Goal: Task Accomplishment & Management: Complete application form

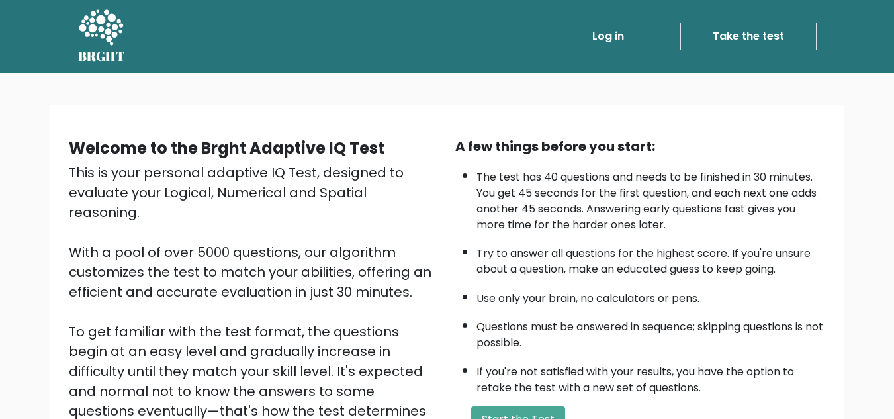
click at [386, 135] on div "Welcome to the Brght Adaptive IQ Test This is your personal adaptive IQ Test, d…" at bounding box center [447, 314] width 778 height 376
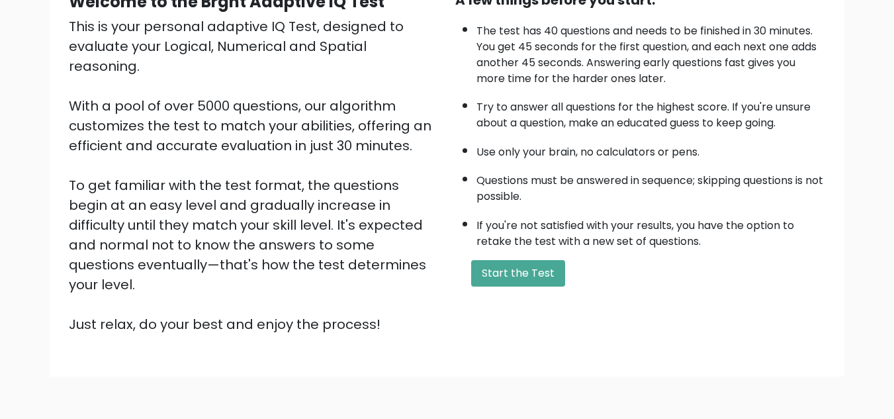
scroll to position [187, 0]
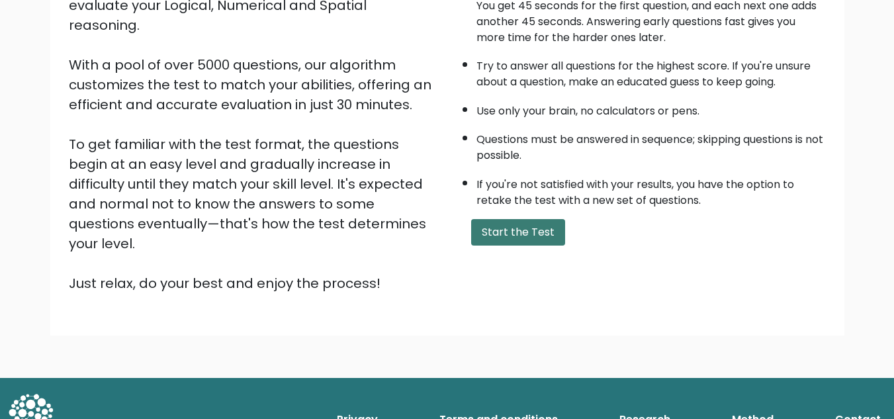
click at [520, 222] on button "Start the Test" at bounding box center [518, 232] width 94 height 26
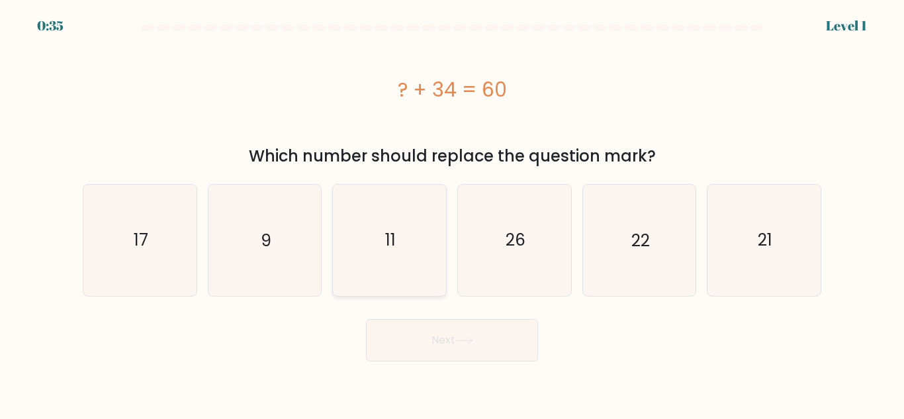
click at [423, 210] on icon "11" at bounding box center [389, 240] width 110 height 110
click at [452, 210] on input "c. 11" at bounding box center [452, 211] width 1 height 3
radio input "true"
click at [447, 333] on button "Next" at bounding box center [452, 340] width 172 height 42
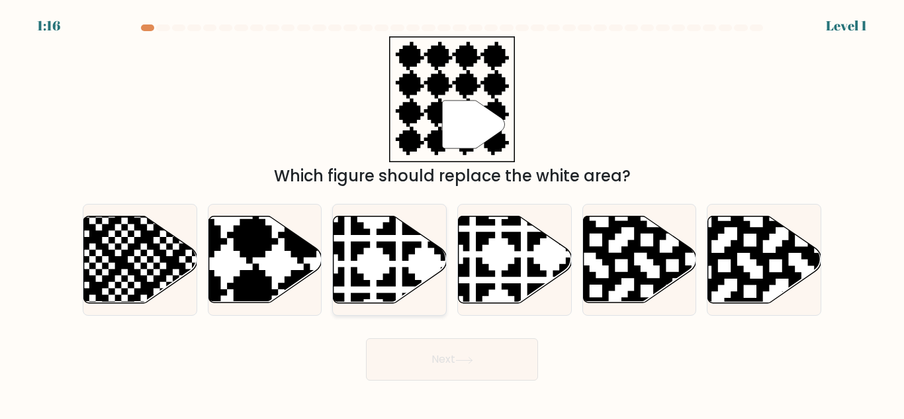
click at [365, 299] on icon at bounding box center [389, 259] width 113 height 87
click at [452, 213] on input "c." at bounding box center [452, 211] width 1 height 3
radio input "true"
click at [396, 341] on button "Next" at bounding box center [452, 359] width 172 height 42
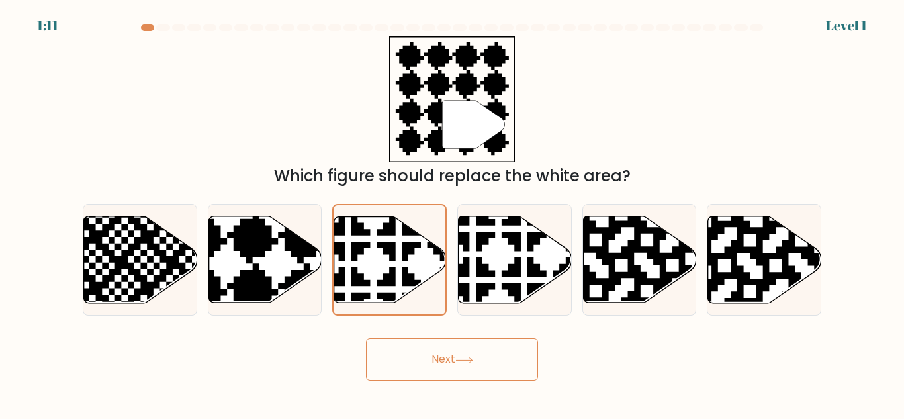
click at [491, 363] on button "Next" at bounding box center [452, 359] width 172 height 42
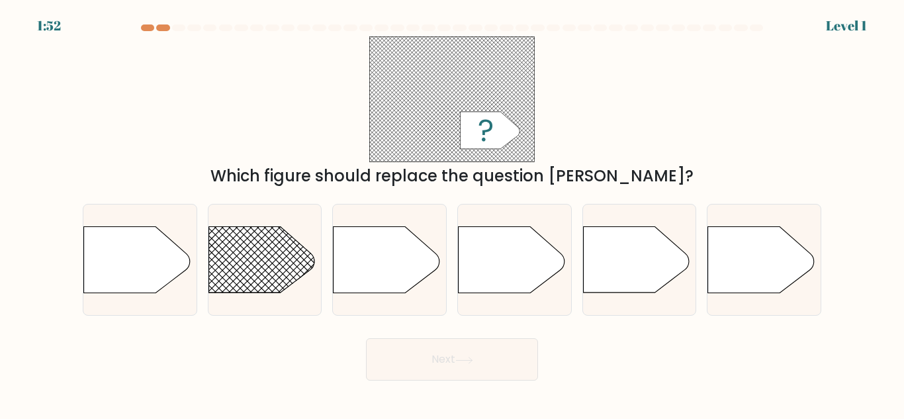
click at [706, 251] on div "f." at bounding box center [763, 260] width 125 height 112
click at [728, 259] on icon at bounding box center [761, 260] width 106 height 66
click at [453, 213] on input "f." at bounding box center [452, 211] width 1 height 3
radio input "true"
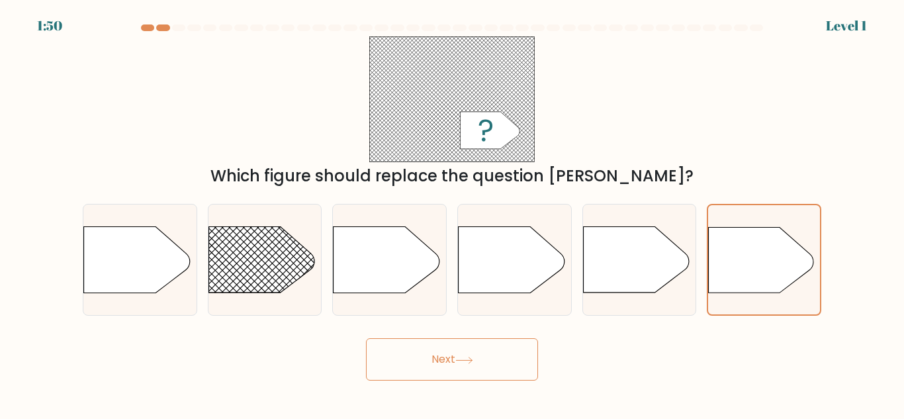
click at [410, 348] on button "Next" at bounding box center [452, 359] width 172 height 42
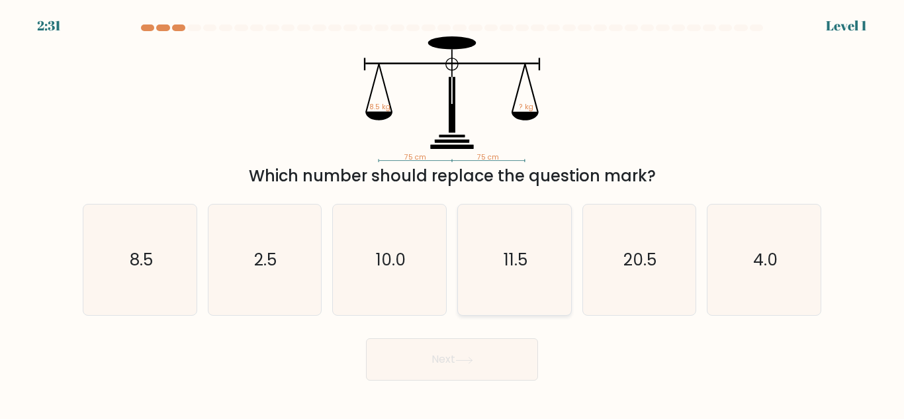
click at [488, 282] on icon "11.5" at bounding box center [514, 259] width 110 height 110
click at [453, 213] on input "d. 11.5" at bounding box center [452, 211] width 1 height 3
radio input "true"
click at [458, 351] on button "Next" at bounding box center [452, 359] width 172 height 42
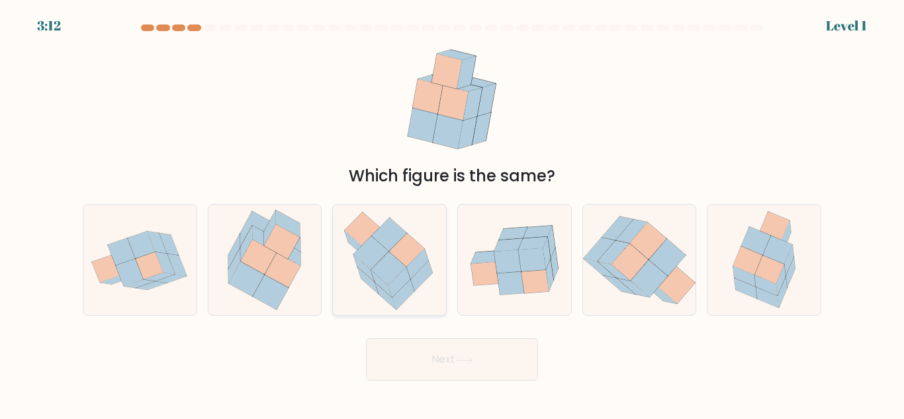
click at [396, 288] on icon at bounding box center [399, 282] width 22 height 30
click at [452, 213] on input "c." at bounding box center [452, 211] width 1 height 3
radio input "true"
click at [413, 365] on button "Next" at bounding box center [452, 359] width 172 height 42
